Goal: Task Accomplishment & Management: Complete application form

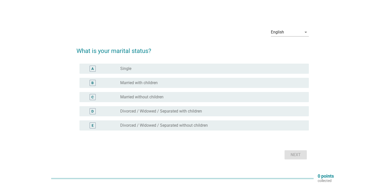
click at [190, 92] on div "C radio_button_unchecked Married without children" at bounding box center [195, 97] width 230 height 10
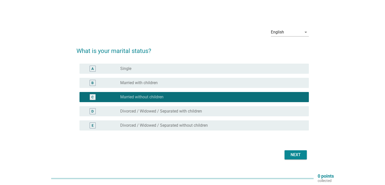
click at [213, 87] on div "B radio_button_unchecked Married with children" at bounding box center [195, 83] width 230 height 10
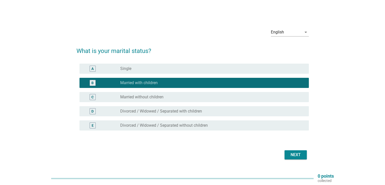
click at [301, 157] on div "Next" at bounding box center [296, 155] width 14 height 6
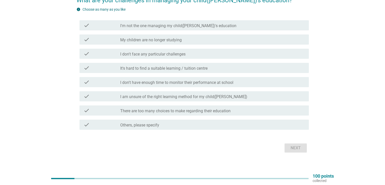
scroll to position [54, 0]
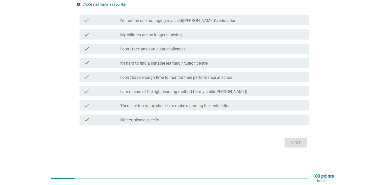
click at [247, 59] on div "check check_box_outline_blank It's hard to find a suitable learning / tuition c…" at bounding box center [195, 63] width 230 height 10
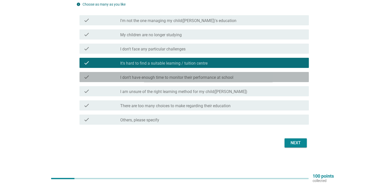
click at [252, 79] on div "check_box_outline_blank I don't have enough time to monitor their performance a…" at bounding box center [212, 77] width 184 height 6
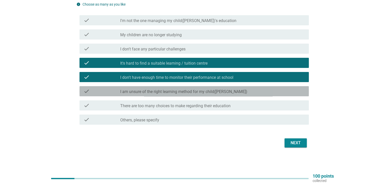
click at [246, 92] on div "check_box_outline_blank I am unsure of the right learning method for my child([…" at bounding box center [212, 91] width 184 height 6
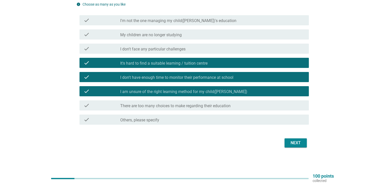
click at [236, 107] on div "check_box_outline_blank There are too many choices to make regarding their educ…" at bounding box center [212, 105] width 184 height 6
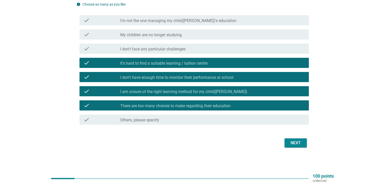
click at [297, 144] on div "Next" at bounding box center [296, 143] width 14 height 6
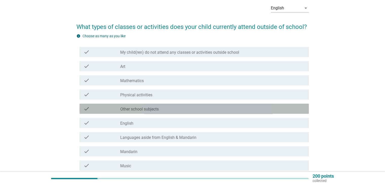
scroll to position [27, 0]
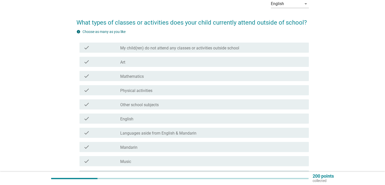
click at [228, 76] on div "check_box_outline_blank Mathematics" at bounding box center [212, 76] width 184 height 6
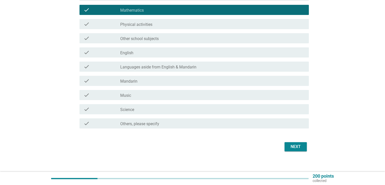
scroll to position [97, 0]
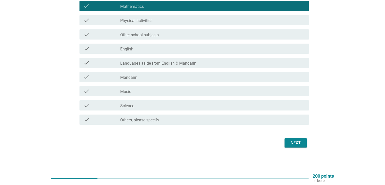
click at [304, 145] on button "Next" at bounding box center [296, 142] width 22 height 9
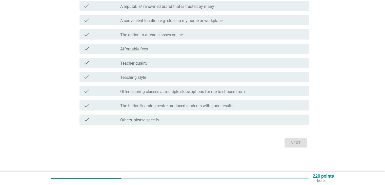
scroll to position [0, 0]
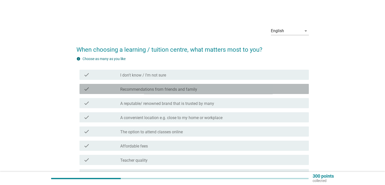
click at [266, 90] on div "check_box_outline_blank Recommendations from friends and family" at bounding box center [212, 89] width 184 height 6
click at [265, 104] on div "check_box_outline_blank A reputable/ renowned brand that is trusted by many" at bounding box center [212, 103] width 184 height 6
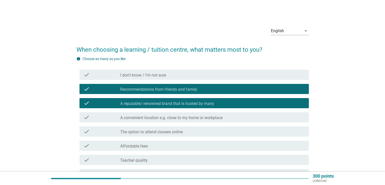
click at [266, 116] on div "check_box_outline_blank A convenient location e.g. close to my home or workplace" at bounding box center [212, 117] width 184 height 6
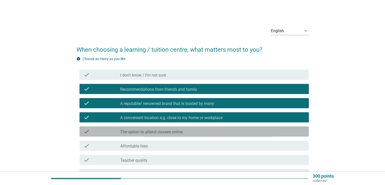
click at [268, 128] on div "check check_box_outline_blank The option to attend classes online" at bounding box center [195, 131] width 230 height 10
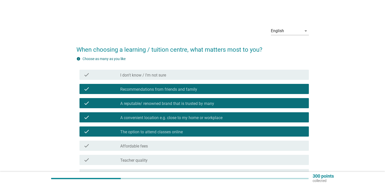
click at [269, 146] on div "check_box_outline_blank Affordable fees" at bounding box center [212, 146] width 184 height 6
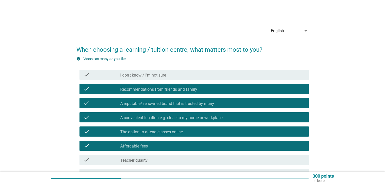
click at [279, 161] on div "check_box_outline_blank Teacher quality" at bounding box center [212, 160] width 184 height 6
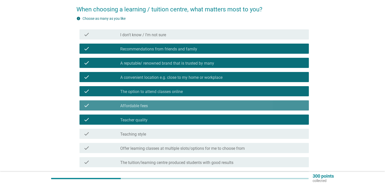
scroll to position [41, 0]
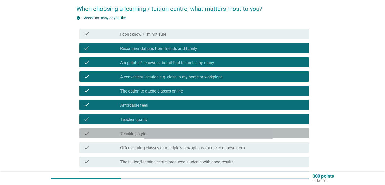
click at [274, 138] on div "check check_box_outline_blank Teaching style" at bounding box center [195, 133] width 230 height 10
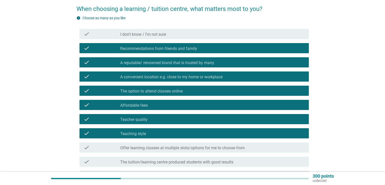
click at [277, 152] on div "check check_box_outline_blank Offer learning classes at multiple slots/options …" at bounding box center [195, 147] width 230 height 10
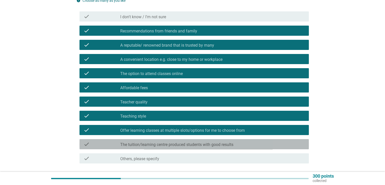
scroll to position [59, 0]
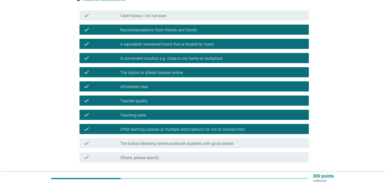
click at [280, 147] on div "check check_box_outline_blank The tuition/learning centre produced students wit…" at bounding box center [195, 143] width 230 height 10
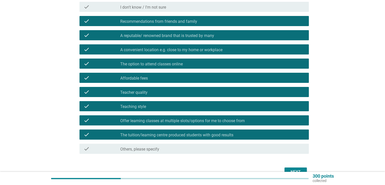
scroll to position [97, 0]
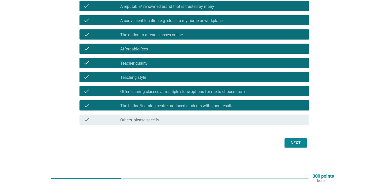
click at [303, 145] on div "Next" at bounding box center [296, 143] width 14 height 6
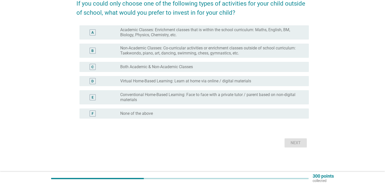
scroll to position [0, 0]
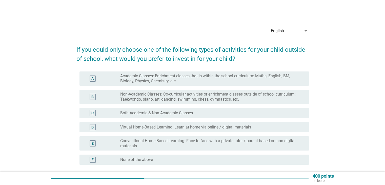
click at [282, 74] on label "Academic Classes: Enrichment classes that is within the school curriculum: Math…" at bounding box center [210, 78] width 180 height 10
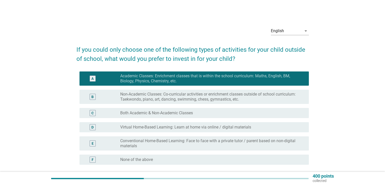
click at [294, 97] on label "Non-Academic Classes: Co-curricular activities or enrichment classes outside of…" at bounding box center [210, 97] width 180 height 10
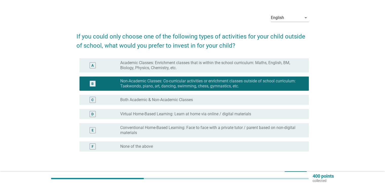
scroll to position [13, 0]
click at [296, 101] on div "radio_button_unchecked Both Academic & Non-Academic Classes" at bounding box center [210, 99] width 180 height 5
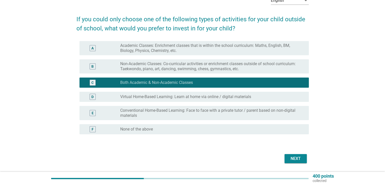
scroll to position [32, 0]
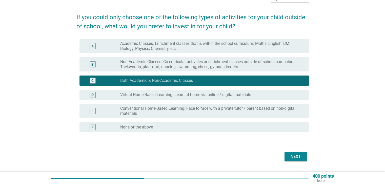
click at [306, 156] on button "Next" at bounding box center [296, 156] width 22 height 9
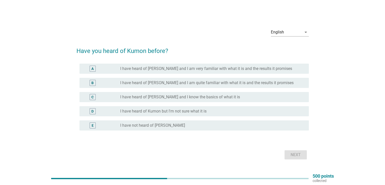
click at [284, 100] on div "C radio_button_unchecked I have heard of [PERSON_NAME] and I know the basics of…" at bounding box center [195, 97] width 230 height 10
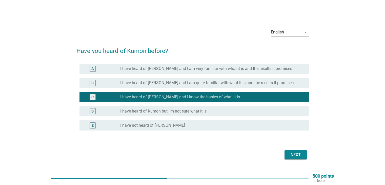
click at [299, 157] on div "Next" at bounding box center [296, 155] width 14 height 6
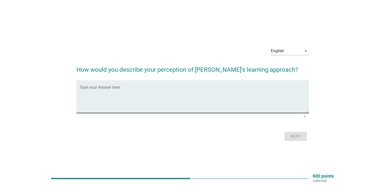
click at [284, 88] on textarea "Type your Answer here" at bounding box center [195, 99] width 230 height 27
type textarea "More toward academic style focus teaching"
click at [297, 137] on div "Next" at bounding box center [296, 136] width 14 height 6
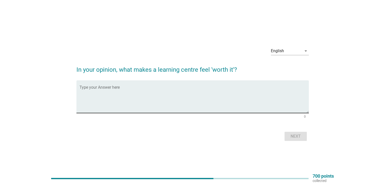
click at [258, 92] on textarea "Type your Answer here" at bounding box center [195, 99] width 230 height 27
type textarea "Consistency to deliver the quality result"
click at [296, 136] on div "Next" at bounding box center [296, 136] width 14 height 6
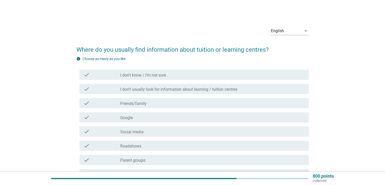
click at [200, 106] on div "check_box_outline_blank Friends/family" at bounding box center [212, 103] width 184 height 6
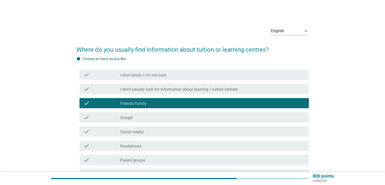
click at [195, 120] on div "check_box_outline_blank Google" at bounding box center [212, 117] width 184 height 6
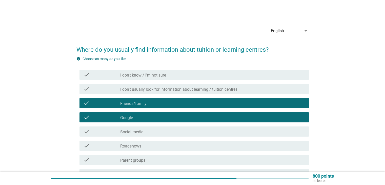
click at [193, 131] on div "check_box_outline_blank Social media" at bounding box center [212, 131] width 184 height 6
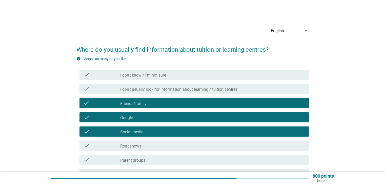
click at [186, 148] on div "check_box_outline_blank Roadshows" at bounding box center [212, 146] width 184 height 6
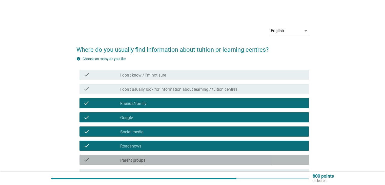
click at [187, 159] on div "check_box_outline_blank Parent groups" at bounding box center [212, 160] width 184 height 6
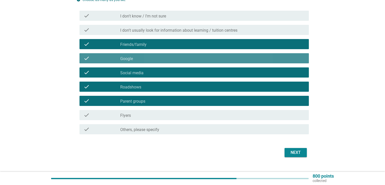
scroll to position [59, 0]
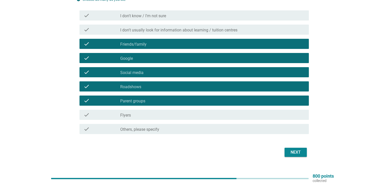
click at [201, 118] on div "check check_box_outline_blank Flyers" at bounding box center [195, 115] width 230 height 10
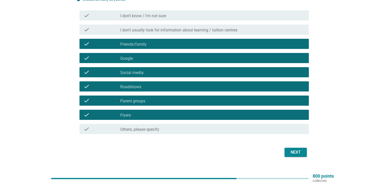
click at [302, 154] on div "Next" at bounding box center [296, 152] width 14 height 6
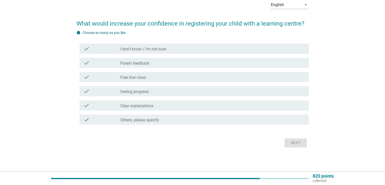
scroll to position [0, 0]
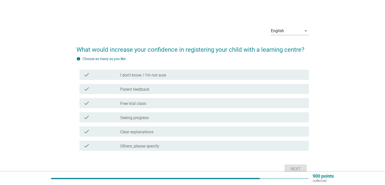
click at [215, 107] on div "check check_box_outline_blank Free trial class" at bounding box center [195, 103] width 230 height 10
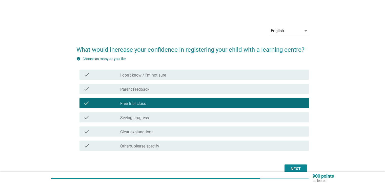
click at [205, 120] on div "check_box_outline_blank Seeing progress" at bounding box center [212, 117] width 184 height 6
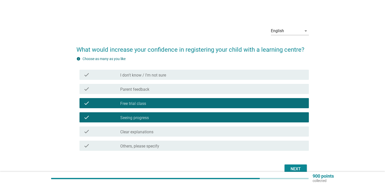
click at [199, 134] on div "check_box_outline_blank Clear explanations" at bounding box center [212, 131] width 184 height 6
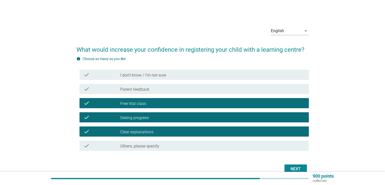
click at [210, 90] on div "check_box_outline_blank Parent feedback" at bounding box center [212, 89] width 184 height 6
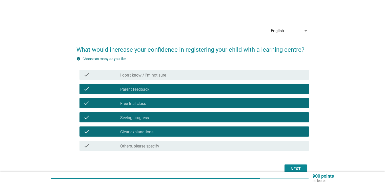
click at [300, 172] on div "900 points collected" at bounding box center [192, 178] width 385 height 13
click at [297, 169] on div "Next" at bounding box center [296, 169] width 14 height 6
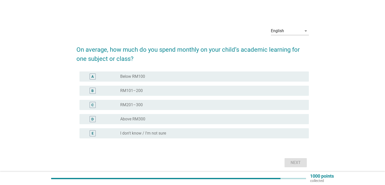
click at [239, 106] on div "radio_button_unchecked RM201–300" at bounding box center [210, 104] width 180 height 5
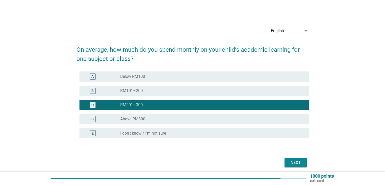
click at [300, 163] on div "Next" at bounding box center [296, 163] width 14 height 6
